Goal: Information Seeking & Learning: Learn about a topic

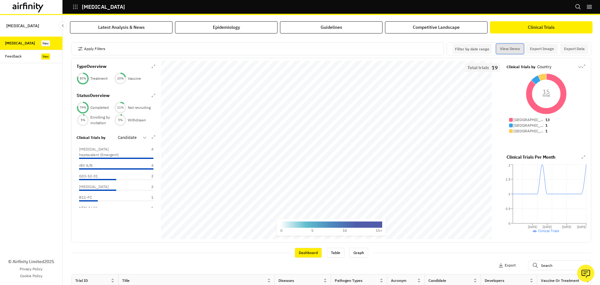
click at [496, 49] on button "View Demo" at bounding box center [510, 49] width 28 height 10
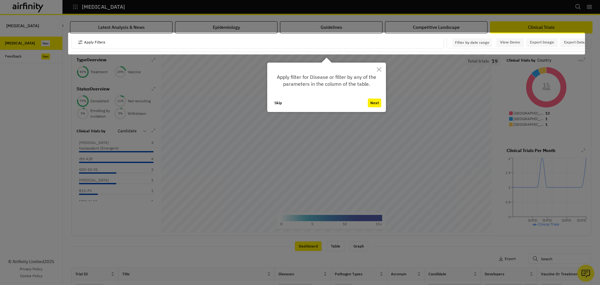
click at [381, 101] on button "Next" at bounding box center [374, 102] width 13 height 9
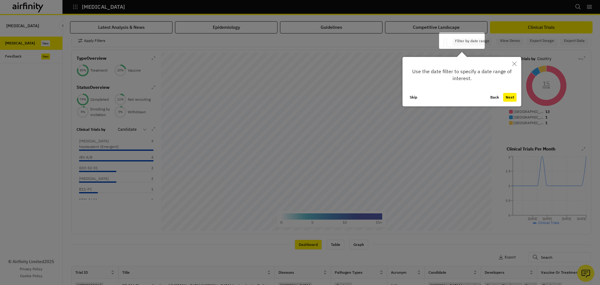
click at [514, 98] on button "Next" at bounding box center [509, 97] width 13 height 9
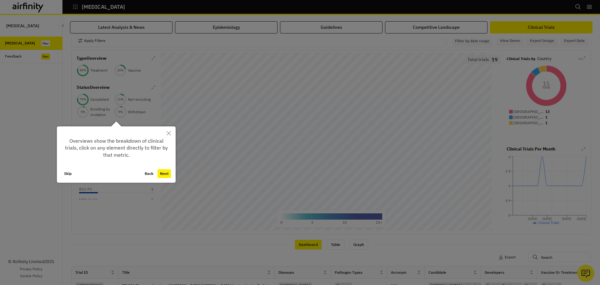
scroll to position [25, 0]
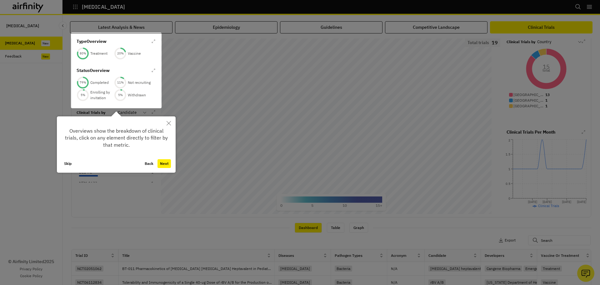
click at [166, 166] on button "Next" at bounding box center [164, 163] width 13 height 9
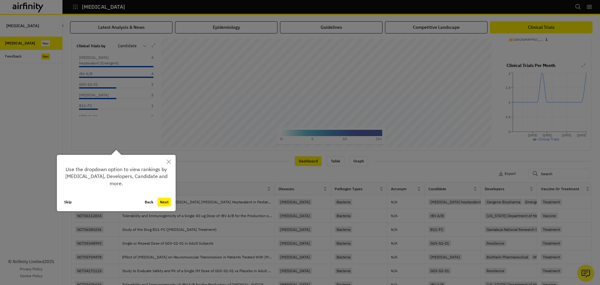
scroll to position [97, 0]
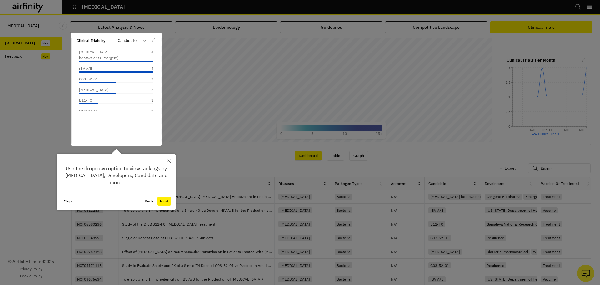
click at [169, 201] on button "Next" at bounding box center [164, 201] width 13 height 9
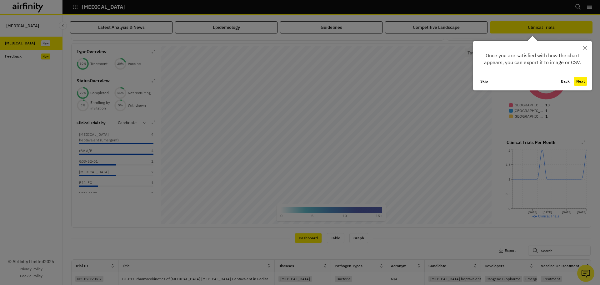
scroll to position [8, 0]
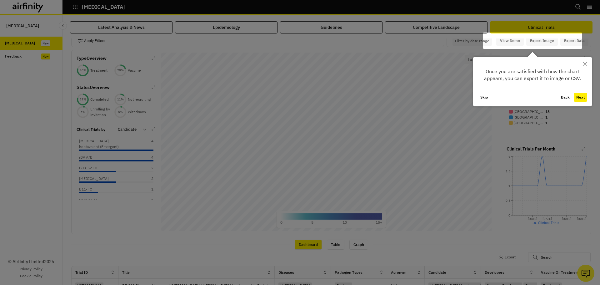
click at [565, 98] on button "Back" at bounding box center [566, 97] width 14 height 9
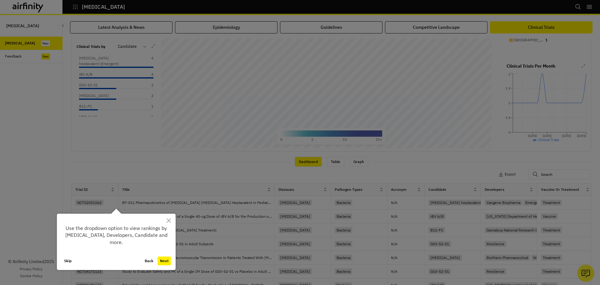
scroll to position [97, 0]
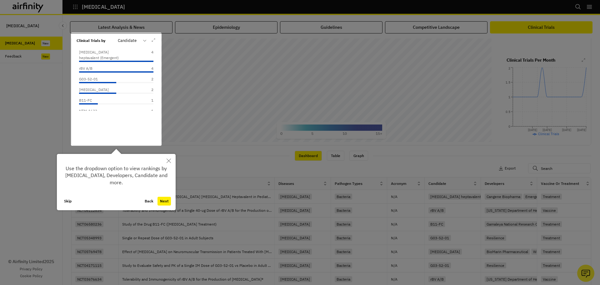
click at [169, 160] on icon "Close" at bounding box center [169, 161] width 4 height 4
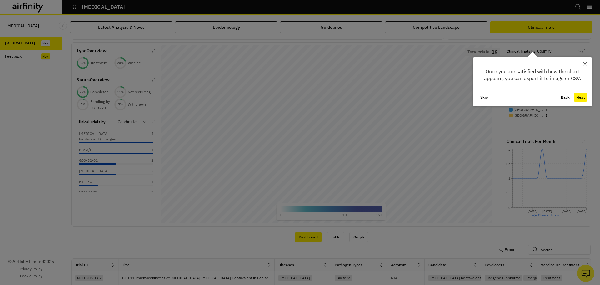
scroll to position [8, 0]
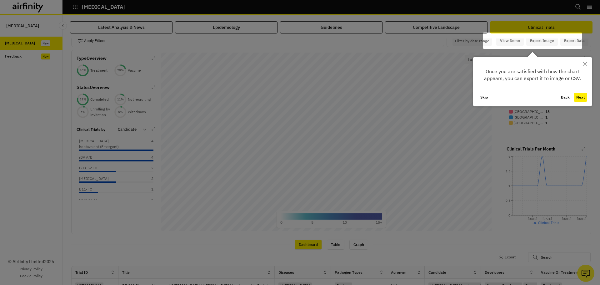
click at [582, 96] on button "Next" at bounding box center [580, 97] width 13 height 9
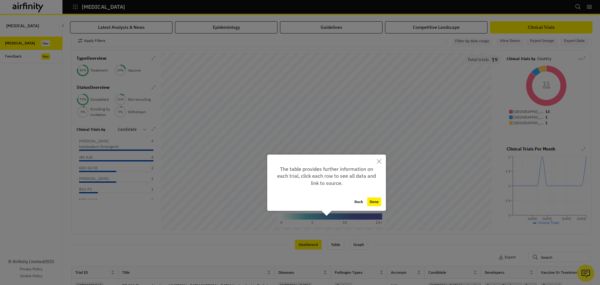
scroll to position [134, 0]
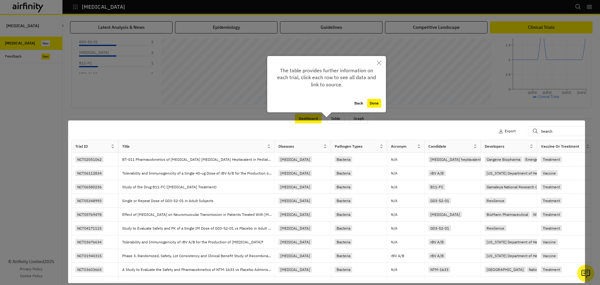
click at [374, 97] on div "The table provides further information on each trial, click each row to see all…" at bounding box center [326, 84] width 119 height 56
click at [375, 104] on button "Done" at bounding box center [374, 103] width 14 height 9
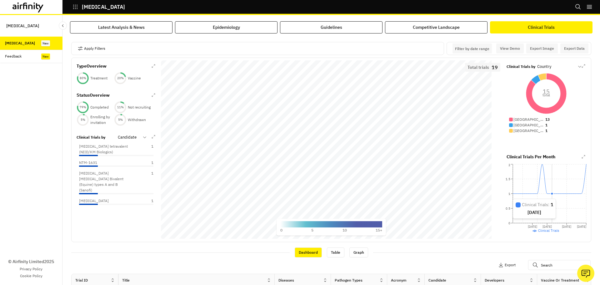
scroll to position [0, 0]
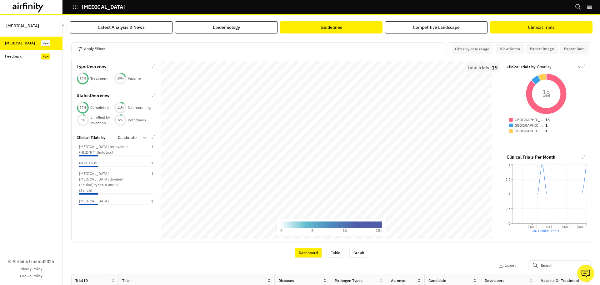
click at [326, 30] on div "Guidelines" at bounding box center [332, 27] width 22 height 7
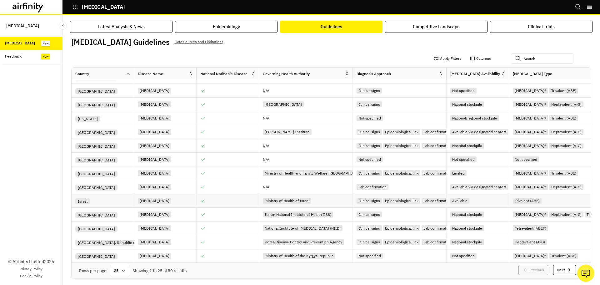
scroll to position [6, 0]
click at [130, 267] on div "25" at bounding box center [120, 270] width 20 height 11
click at [123, 210] on div "50" at bounding box center [120, 211] width 18 height 14
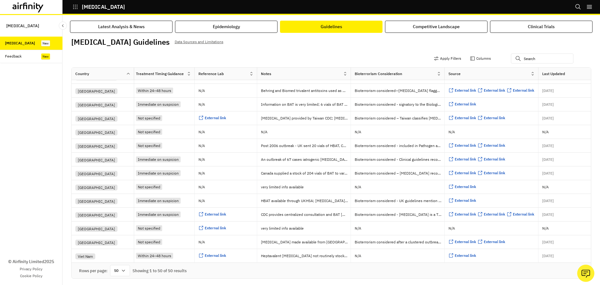
scroll to position [507, 582]
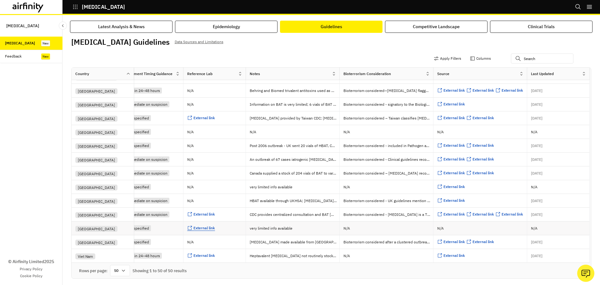
click at [195, 225] on span "External link" at bounding box center [205, 227] width 22 height 5
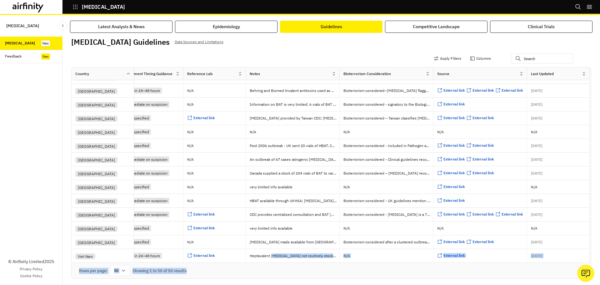
drag, startPoint x: 366, startPoint y: 258, endPoint x: 266, endPoint y: 256, distance: 100.1
click at [266, 256] on div "Country Disease Name National Notifiable Disease Governing Health Authority Dia…" at bounding box center [332, 173] width 520 height 211
click at [207, 253] on span "External link" at bounding box center [205, 255] width 22 height 5
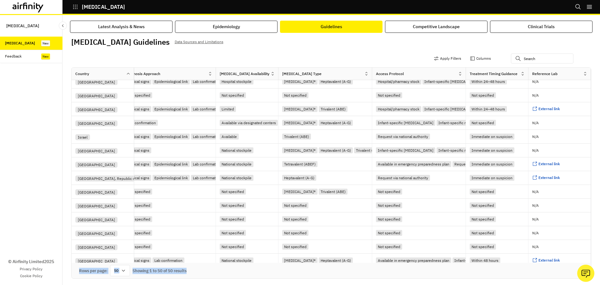
scroll to position [225, 231]
click at [552, 175] on span "External link" at bounding box center [549, 177] width 22 height 5
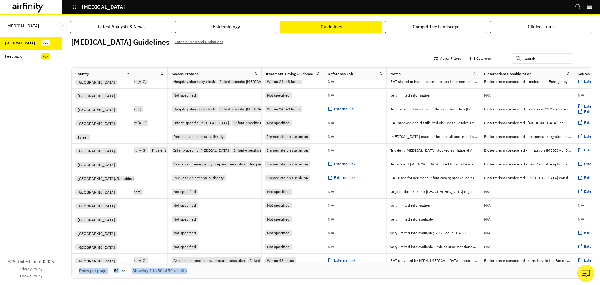
scroll to position [225, 444]
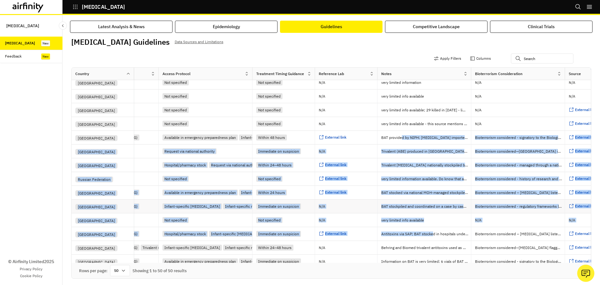
drag, startPoint x: 402, startPoint y: 255, endPoint x: 433, endPoint y: 255, distance: 31.6
click at [433, 255] on div "Argentina [MEDICAL_DATA] Ministry of Health of Argentina Clinical signs Epidemi…" at bounding box center [174, 76] width 1094 height 688
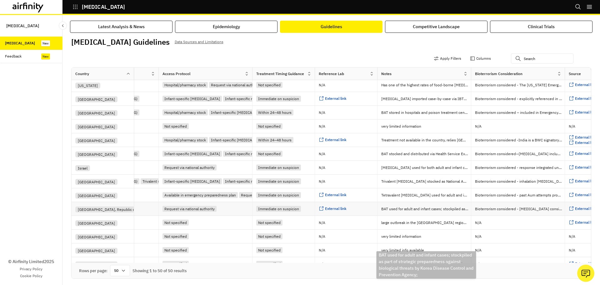
scroll to position [69, 444]
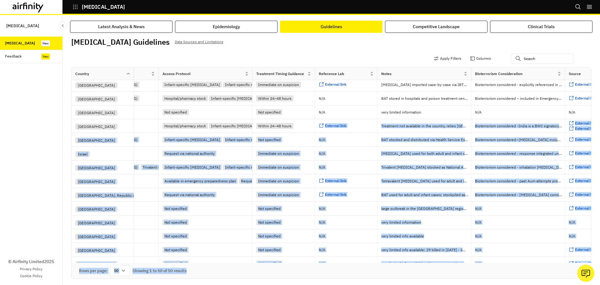
drag, startPoint x: 305, startPoint y: 256, endPoint x: 367, endPoint y: 258, distance: 62.9
click at [367, 258] on div "Country Disease Name National Notifiable Disease Governing Health Authority Dia…" at bounding box center [332, 173] width 520 height 211
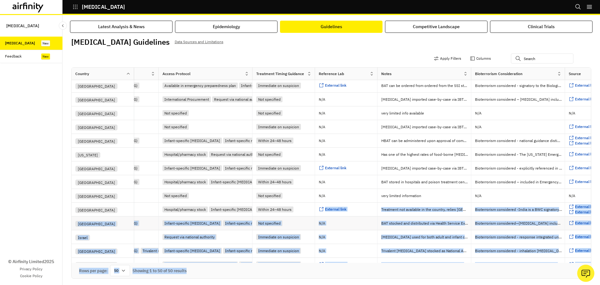
scroll to position [250, 444]
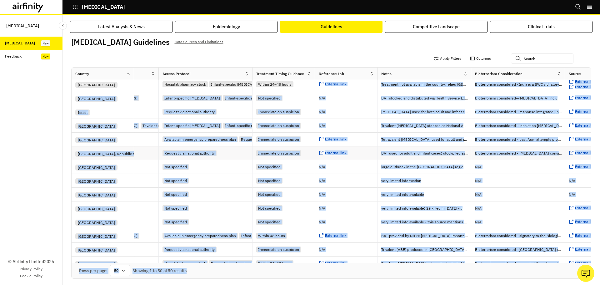
click at [479, 146] on div "Bioterrorism considered - [MEDICAL_DATA] considered high-risk pathogen under So…" at bounding box center [518, 153] width 94 height 14
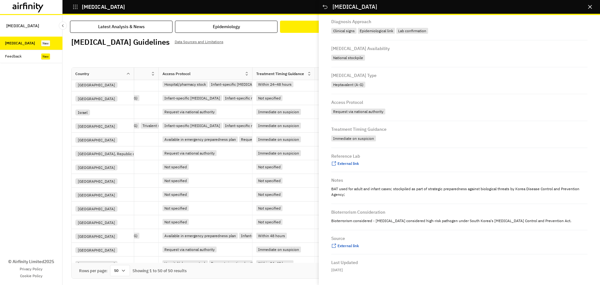
scroll to position [85, 0]
click at [358, 248] on span "External link ..." at bounding box center [349, 246] width 22 height 6
click at [348, 164] on span "External link" at bounding box center [349, 163] width 22 height 5
click at [590, 7] on icon "Close" at bounding box center [590, 7] width 4 height 4
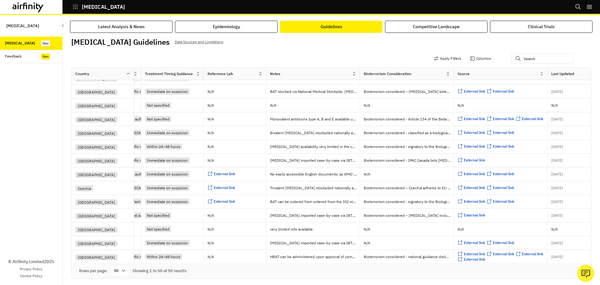
scroll to position [0, 556]
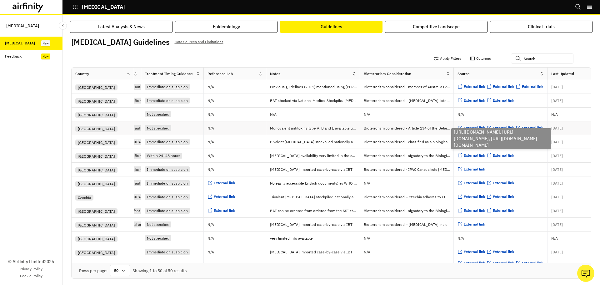
click at [471, 125] on span "External link" at bounding box center [475, 127] width 22 height 5
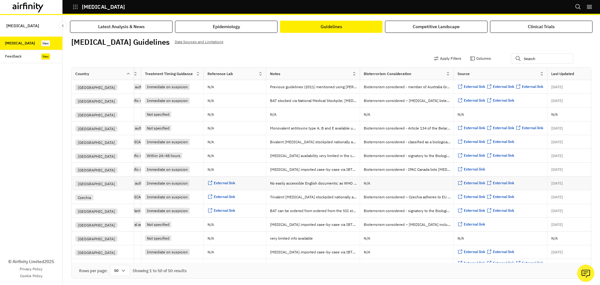
scroll to position [0, 0]
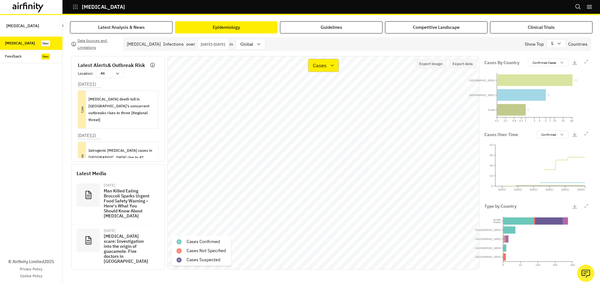
click at [314, 67] on p "Cases" at bounding box center [320, 66] width 14 height 8
click at [319, 97] on p "Types" at bounding box center [320, 96] width 13 height 8
click at [330, 68] on div "Types" at bounding box center [324, 65] width 30 height 13
click at [473, 65] on button "Export data" at bounding box center [463, 64] width 28 height 10
click at [201, 238] on p "[MEDICAL_DATA] (BoNT/C)" at bounding box center [213, 241] width 53 height 7
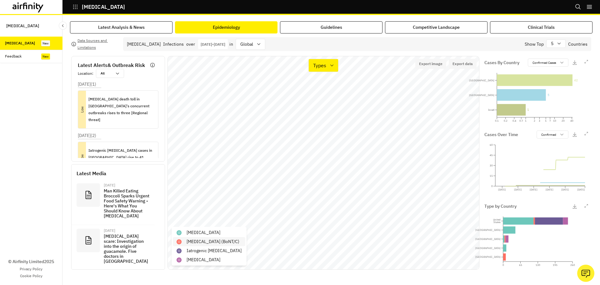
click at [225, 243] on p "[MEDICAL_DATA] (BoNT/C)" at bounding box center [213, 241] width 53 height 7
click at [228, 238] on div "foodborne botulism (BoNT/C)" at bounding box center [209, 241] width 73 height 9
click at [466, 64] on button "Export data" at bounding box center [463, 64] width 28 height 10
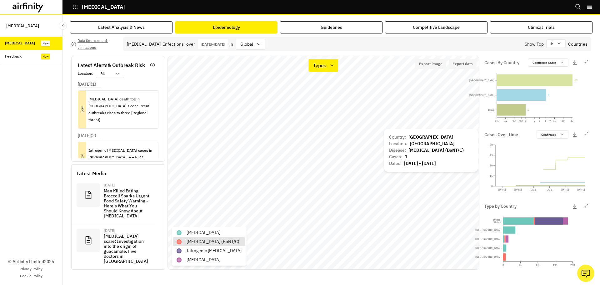
drag, startPoint x: 466, startPoint y: 52, endPoint x: 443, endPoint y: 129, distance: 80.8
click at [443, 129] on div "Country : Japan Location : Japan Disease : foodborne botulism (BoNT/C) Cases : …" at bounding box center [431, 150] width 94 height 43
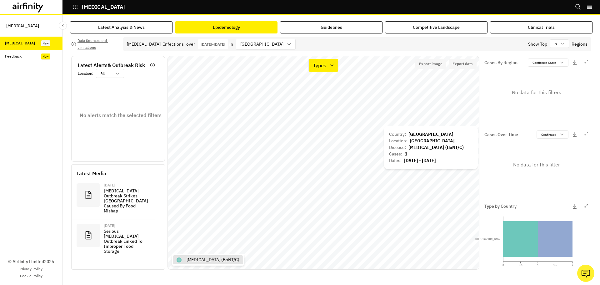
click at [444, 148] on div "foodborne botulism (BoNT/C)" at bounding box center [436, 147] width 55 height 7
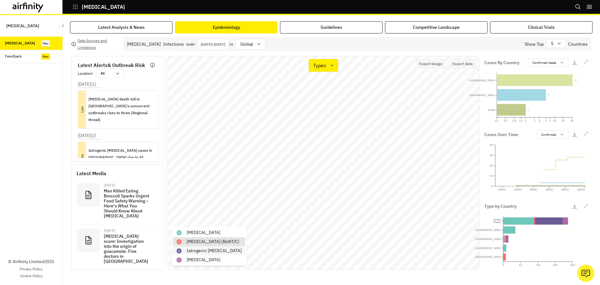
click at [214, 249] on p "Iatrogenic botulism" at bounding box center [214, 250] width 55 height 7
click at [514, 150] on div "Latest Alerts & Outbreak Risk Location : All All Aug 10, 2025 ( 1 ) Low Botulis…" at bounding box center [331, 163] width 520 height 214
click at [150, 133] on div "Latest Alerts & Outbreak Risk Location : All All Aug 10, 2025 ( 1 ) Low Botulis…" at bounding box center [331, 163] width 520 height 214
click at [585, 206] on icon "button" at bounding box center [587, 206] width 4 height 4
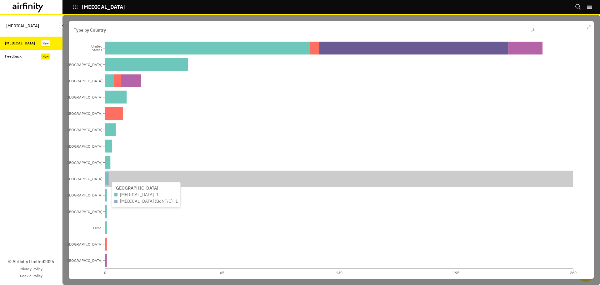
click at [108, 179] on icon at bounding box center [108, 178] width 2 height 13
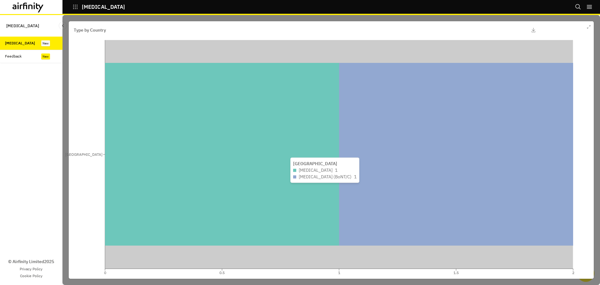
click at [287, 189] on icon at bounding box center [222, 154] width 234 height 183
click at [287, 189] on icon "0 0.5 1 1.5 2 Japan" at bounding box center [331, 151] width 515 height 235
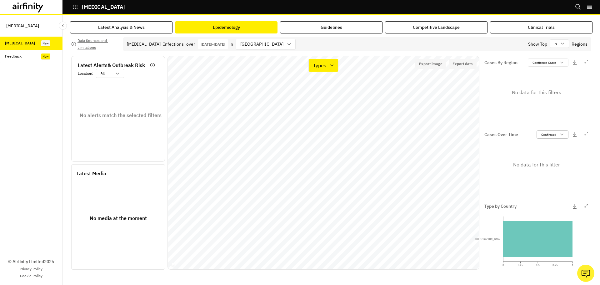
click at [554, 132] on div "Confirmed" at bounding box center [548, 135] width 23 height 6
click at [512, 206] on p "Type by Country" at bounding box center [501, 206] width 32 height 7
click at [287, 45] on icon at bounding box center [289, 44] width 5 height 5
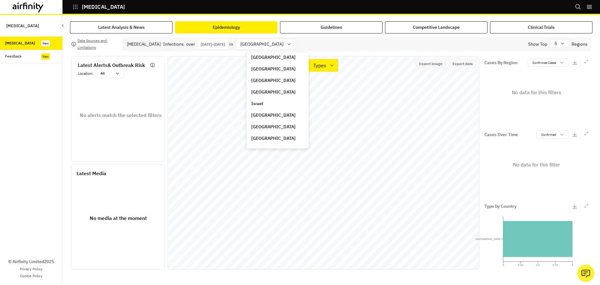
scroll to position [63, 0]
click at [260, 114] on p "[GEOGRAPHIC_DATA]" at bounding box center [273, 113] width 44 height 7
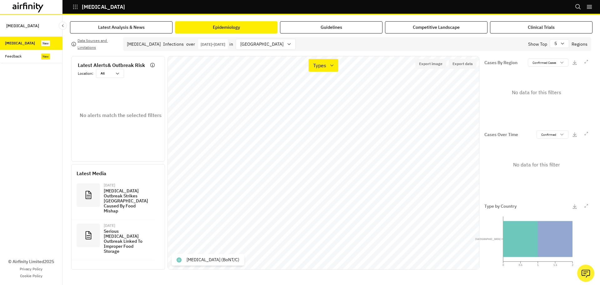
drag, startPoint x: 583, startPoint y: 207, endPoint x: 578, endPoint y: 218, distance: 12.0
click at [578, 218] on div "Type by Country 0 0.5 1 1.5 2 Japan" at bounding box center [536, 234] width 109 height 69
click at [575, 208] on icon "button" at bounding box center [574, 206] width 5 height 5
click at [558, 62] on div "Confirmed Cases" at bounding box center [543, 63] width 31 height 6
click at [522, 79] on div "No data for this filters" at bounding box center [537, 92] width 104 height 51
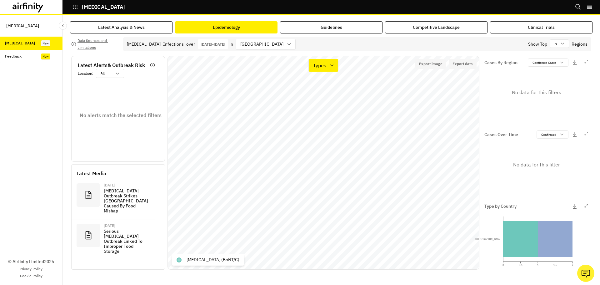
click at [514, 65] on p "Cases By Region" at bounding box center [501, 62] width 33 height 7
click at [239, 258] on p "foodborne botulism (BoNT/C)" at bounding box center [213, 259] width 53 height 7
click at [226, 257] on p "foodborne botulism (BoNT/C)" at bounding box center [213, 259] width 53 height 7
click at [228, 260] on p "foodborne botulism (BoNT/C)" at bounding box center [213, 259] width 53 height 7
click at [221, 43] on p "Jan 1st 2025 - Aug 11th 2025" at bounding box center [213, 44] width 25 height 5
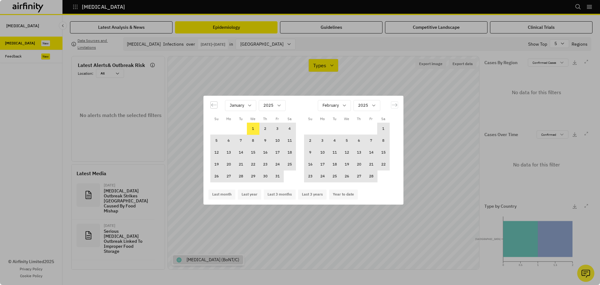
click at [214, 102] on icon "Move backward to switch to the previous month." at bounding box center [214, 105] width 6 height 6
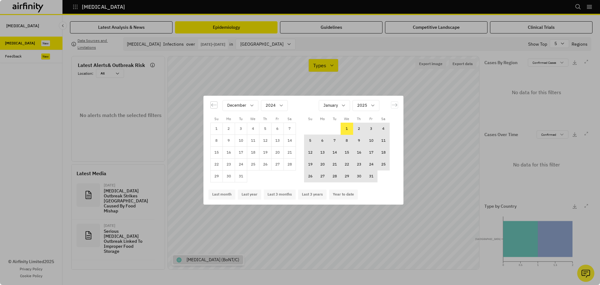
click at [214, 102] on icon "Move backward to switch to the previous month." at bounding box center [214, 105] width 6 height 6
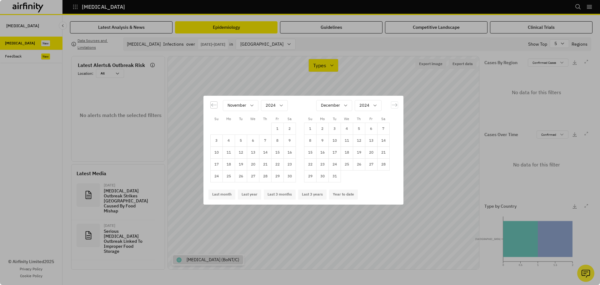
click at [214, 102] on icon "Move backward to switch to the previous month." at bounding box center [214, 105] width 6 height 6
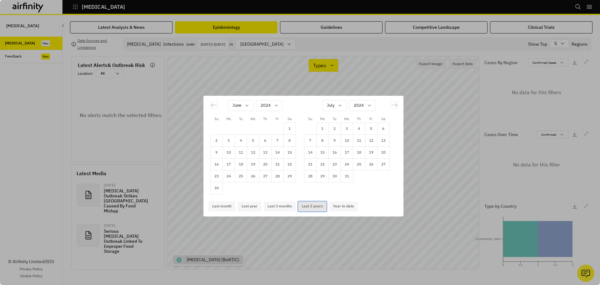
click at [317, 207] on button "Last 3 years" at bounding box center [312, 206] width 28 height 10
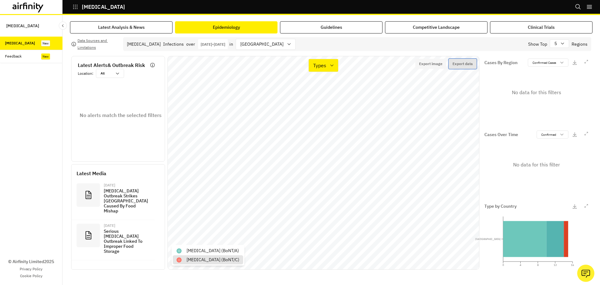
click at [463, 63] on button "Export data" at bounding box center [463, 64] width 28 height 10
click at [14, 58] on div "Feedback" at bounding box center [13, 56] width 17 height 6
